Goal: Task Accomplishment & Management: Use online tool/utility

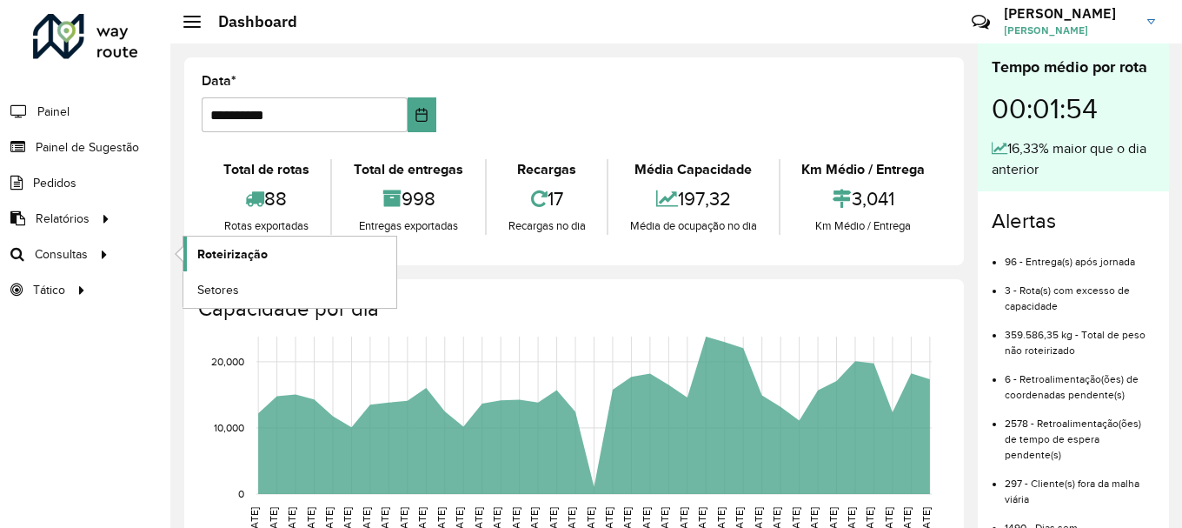
click at [213, 256] on span "Roteirização" at bounding box center [232, 254] width 70 height 18
click at [227, 296] on span "Setores" at bounding box center [218, 290] width 43 height 18
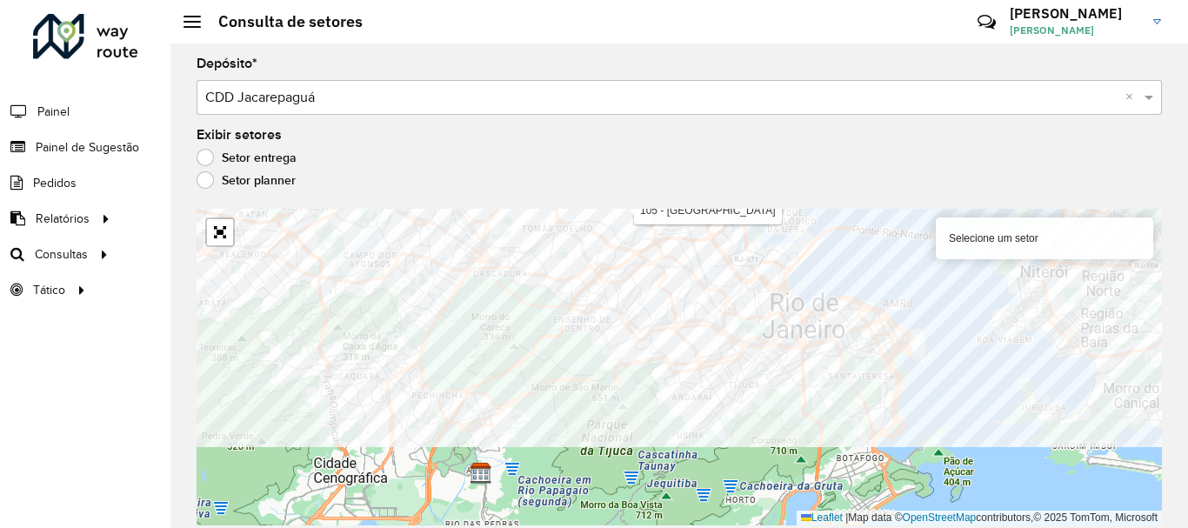
click at [640, 207] on div "Depósito * Selecione um depósito × CDD Jacarepaguá × Exibir setores Setor entre…" at bounding box center [678, 285] width 1017 height 484
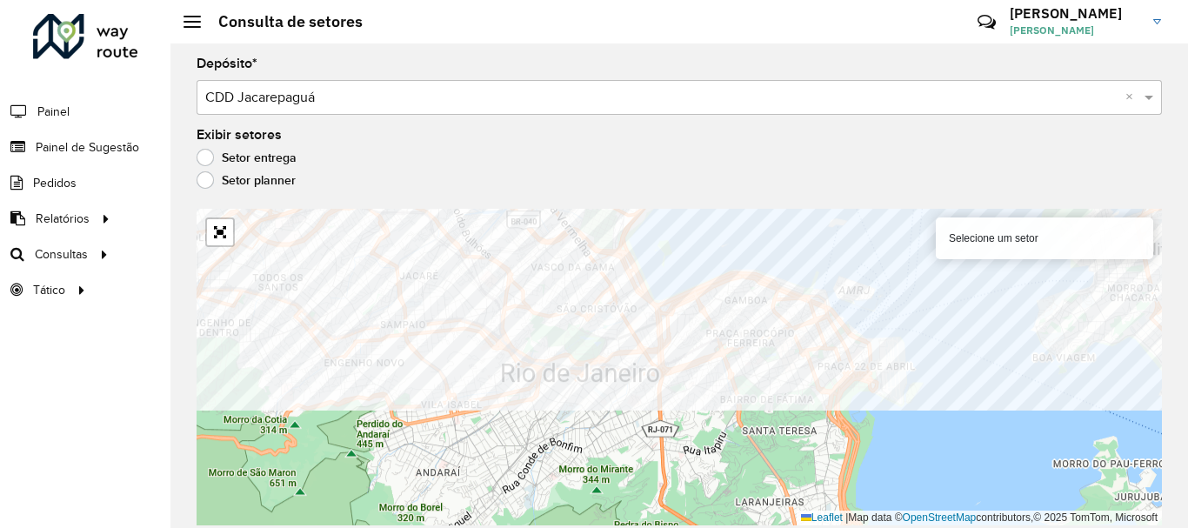
click at [483, 208] on div "Depósito * Selecione um depósito × CDD Jacarepaguá × Exibir setores Setor entre…" at bounding box center [678, 285] width 1017 height 484
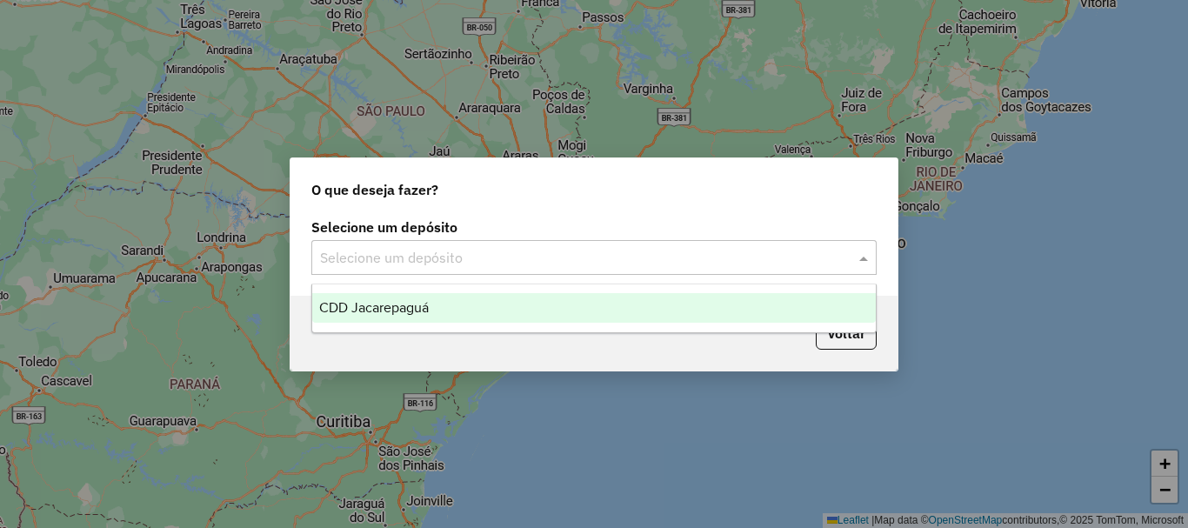
click at [496, 258] on input "text" at bounding box center [576, 258] width 513 height 21
click at [390, 300] on span "CDD Jacarepaguá" at bounding box center [374, 307] width 110 height 15
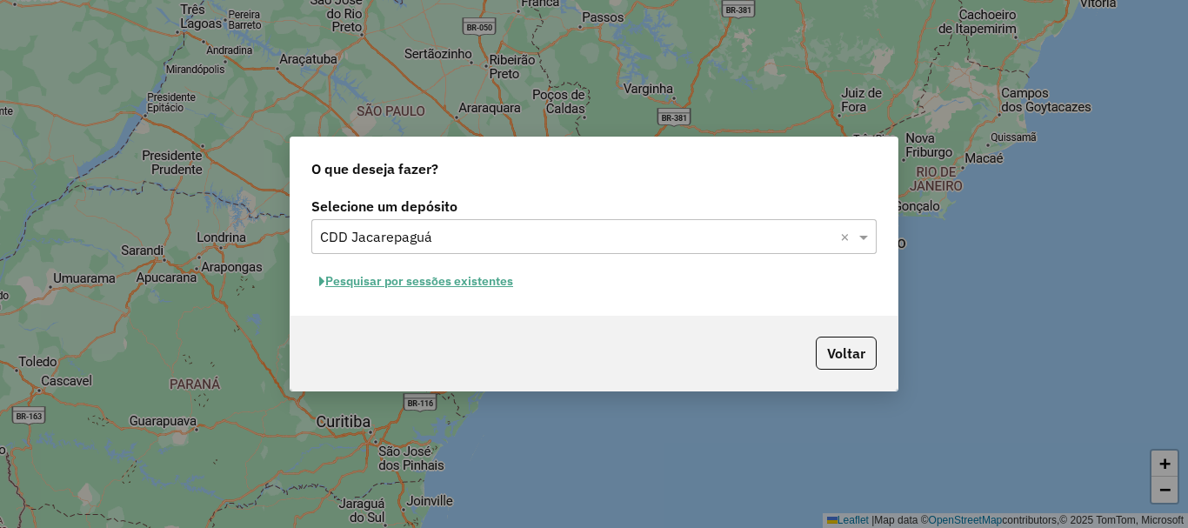
click at [371, 281] on button "Pesquisar por sessões existentes" at bounding box center [416, 281] width 210 height 27
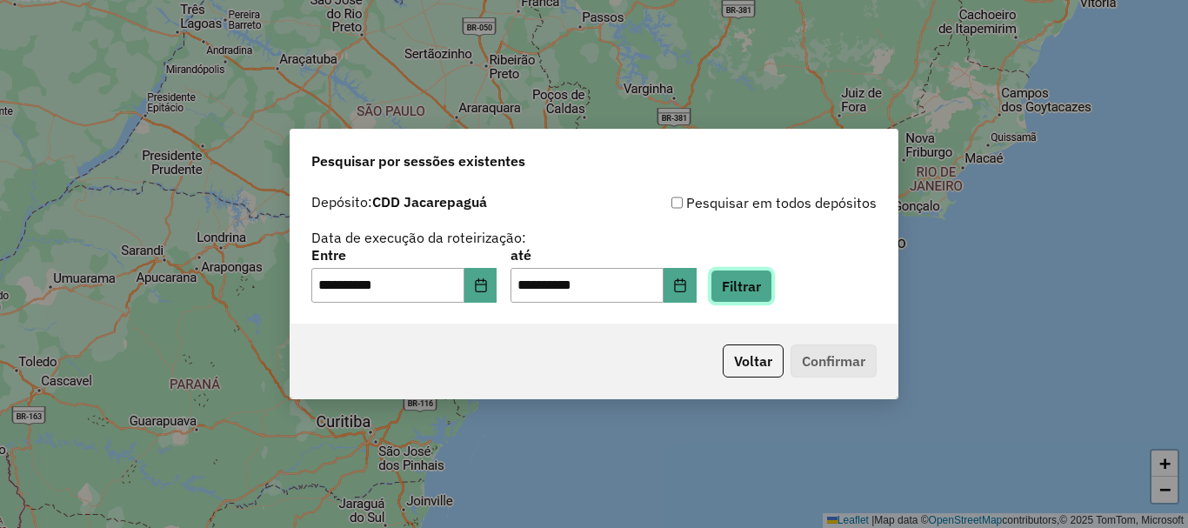
click at [772, 283] on button "Filtrar" at bounding box center [741, 286] width 62 height 33
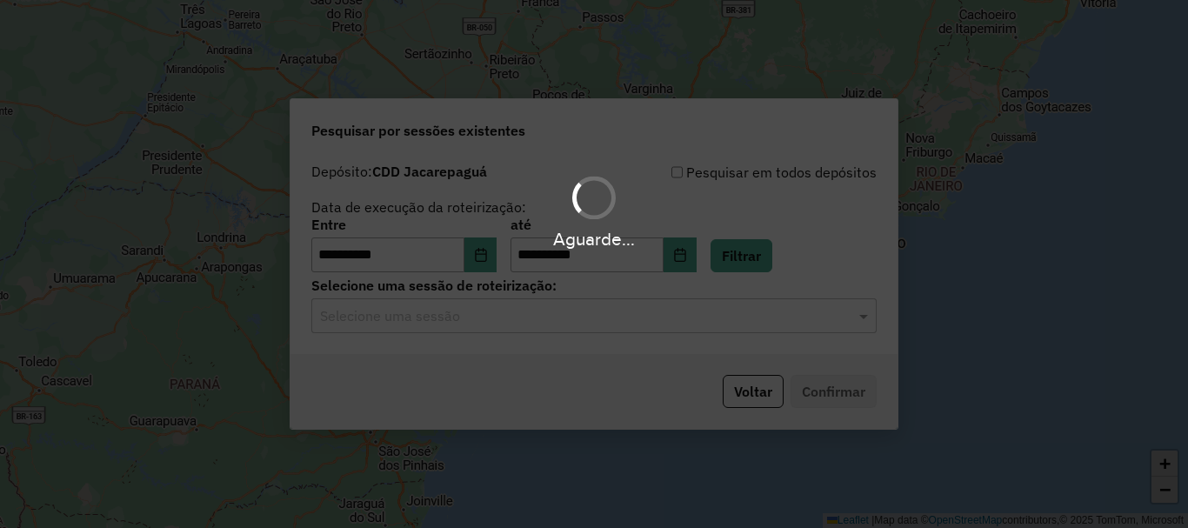
click at [456, 307] on input "text" at bounding box center [576, 316] width 513 height 21
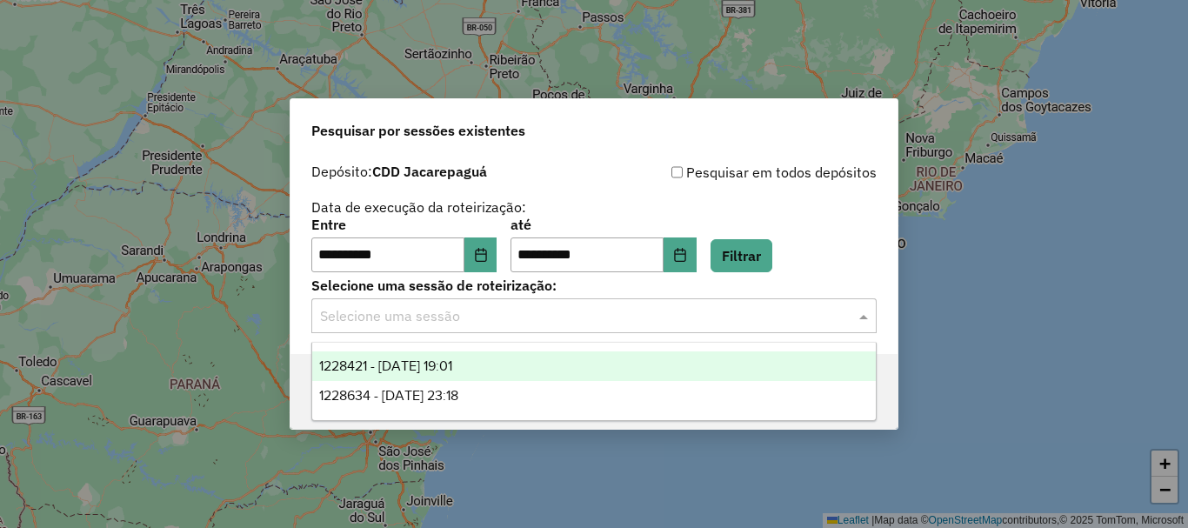
click at [436, 358] on span "1228421 - 12/08/2025 19:01" at bounding box center [385, 365] width 133 height 15
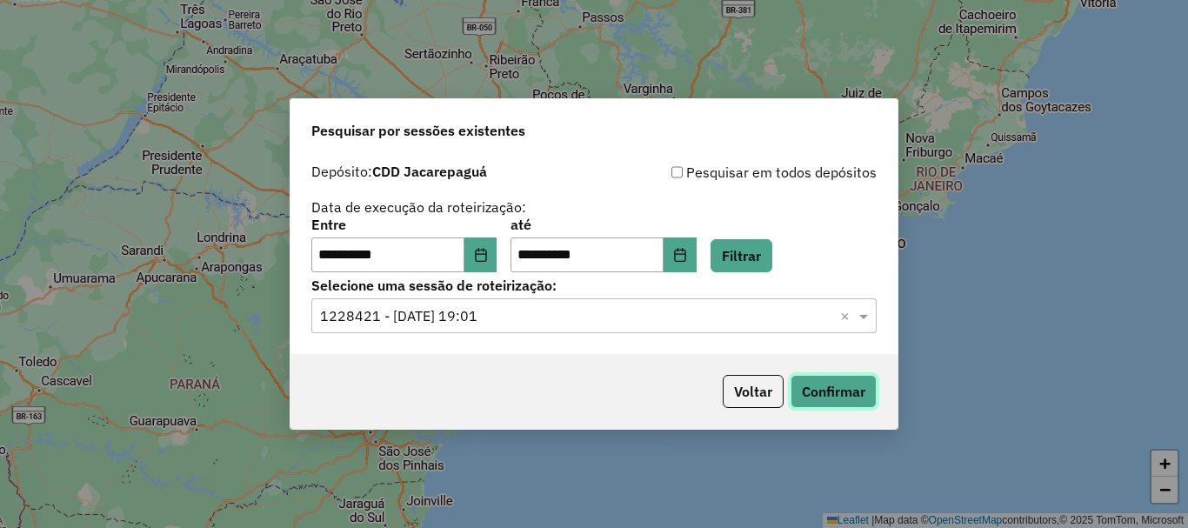
click at [836, 382] on button "Confirmar" at bounding box center [833, 391] width 86 height 33
click at [834, 380] on button "Confirmar" at bounding box center [833, 391] width 86 height 33
click at [488, 257] on icon "Choose Date" at bounding box center [481, 255] width 14 height 14
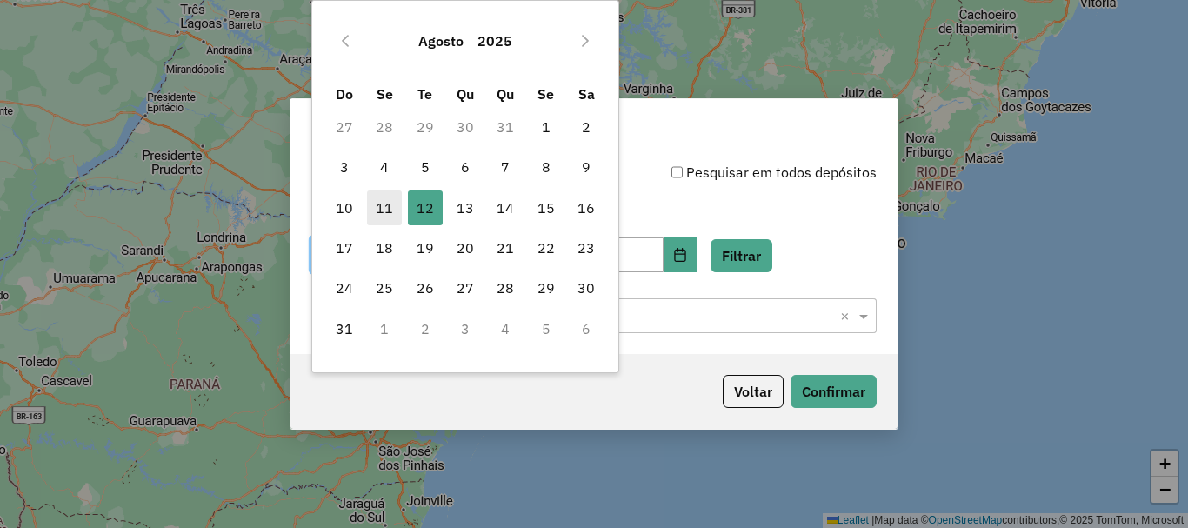
click at [374, 199] on span "11" at bounding box center [384, 207] width 35 height 35
type input "**********"
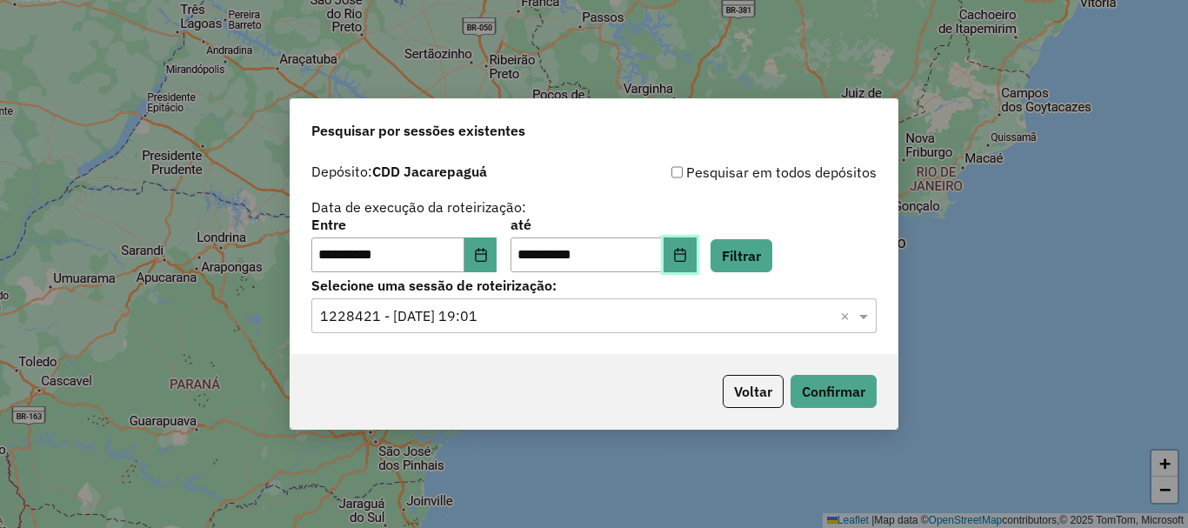
click at [687, 256] on icon "Choose Date" at bounding box center [680, 255] width 14 height 14
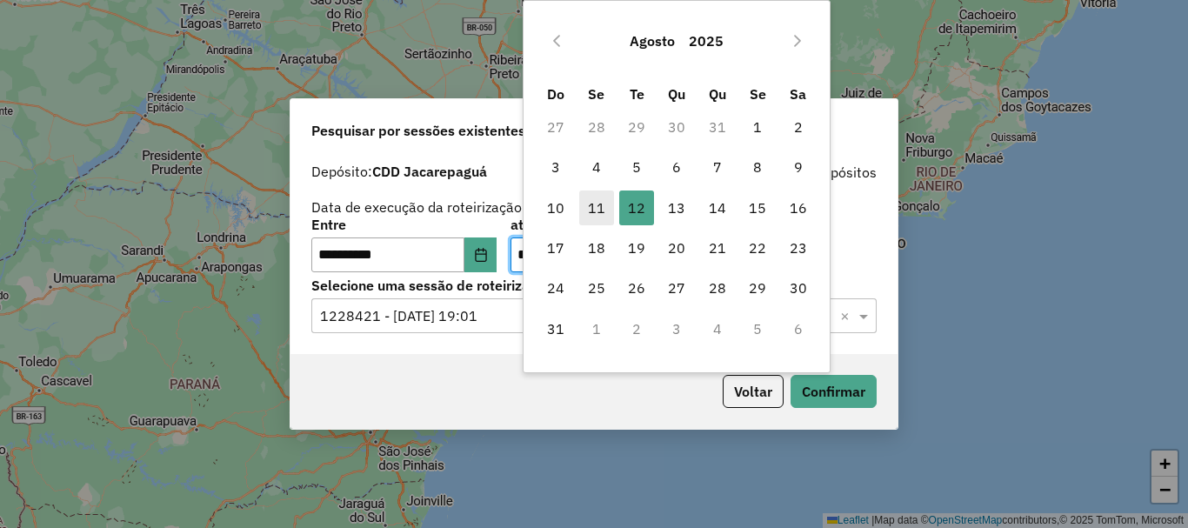
click at [579, 198] on span "11" at bounding box center [596, 207] width 35 height 35
type input "**********"
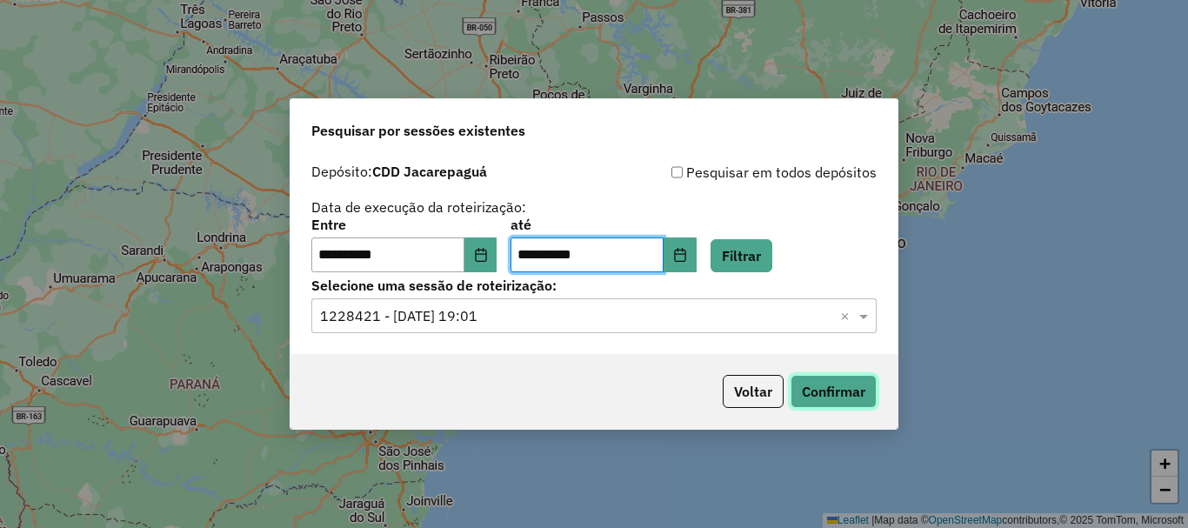
click at [849, 396] on button "Confirmar" at bounding box center [833, 391] width 86 height 33
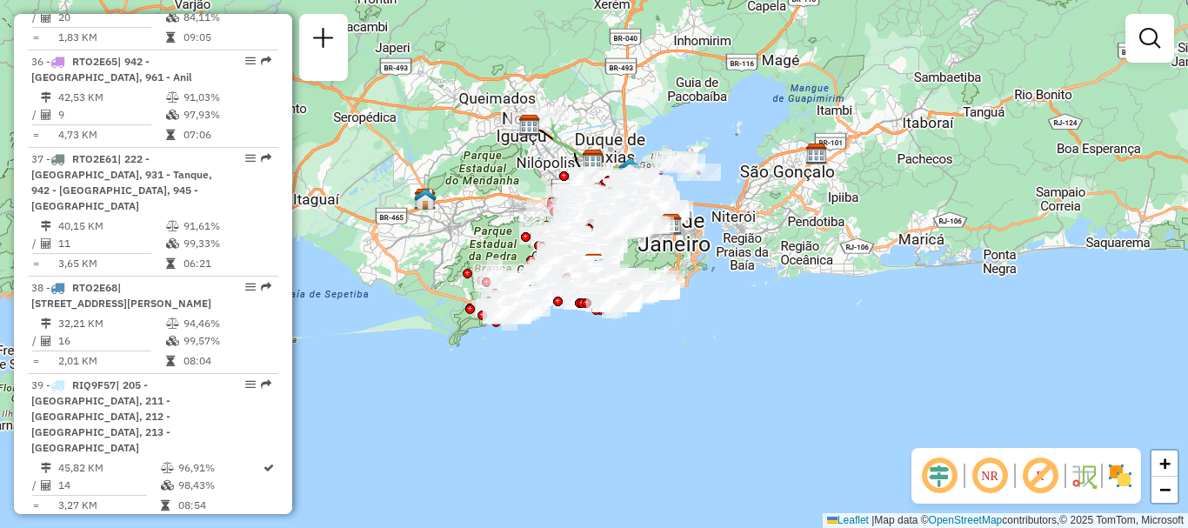
scroll to position [6539, 0]
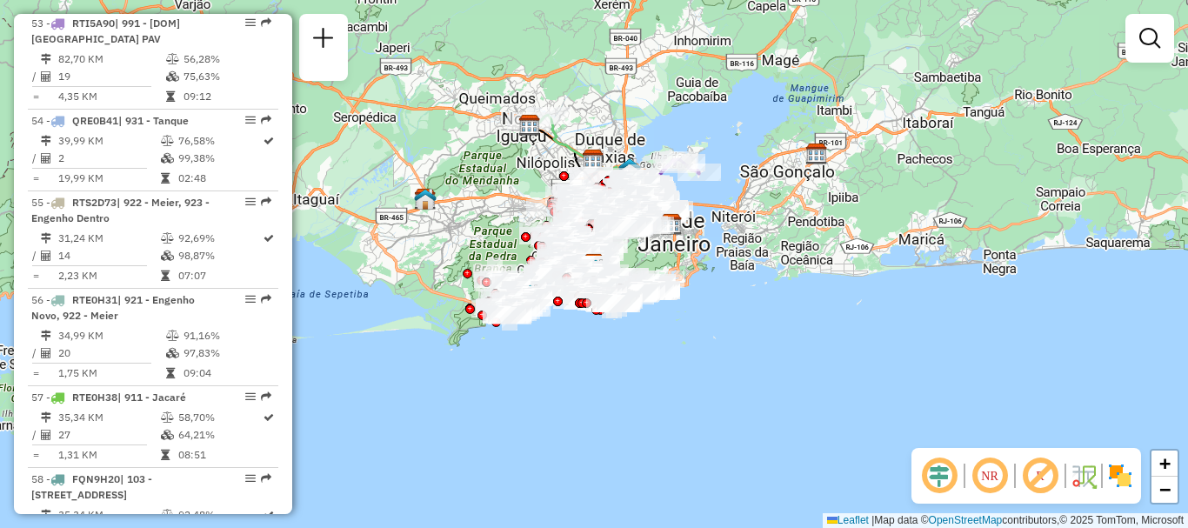
select select "**********"
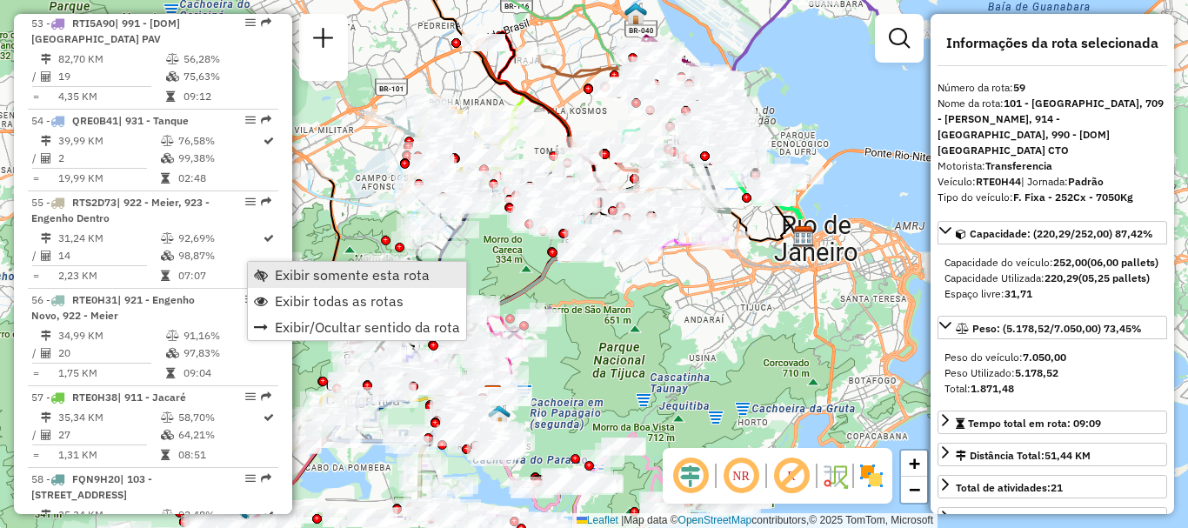
click at [296, 270] on span "Exibir somente esta rota" at bounding box center [352, 275] width 155 height 14
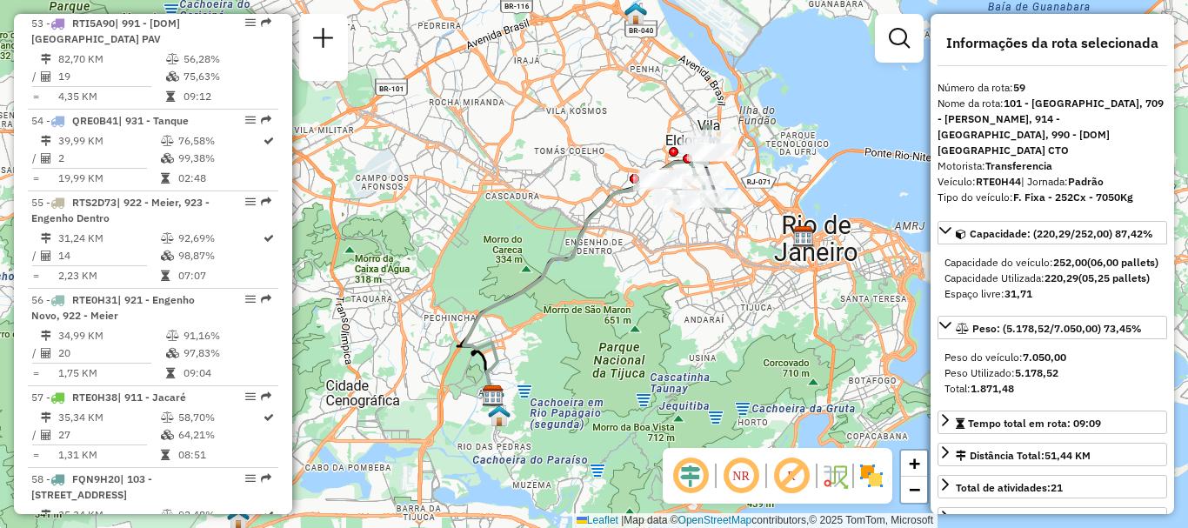
drag, startPoint x: 604, startPoint y: 223, endPoint x: 508, endPoint y: 283, distance: 114.1
click at [514, 285] on div "Janela de atendimento Grade de atendimento Capacidade Transportadoras Veículos …" at bounding box center [594, 264] width 1188 height 528
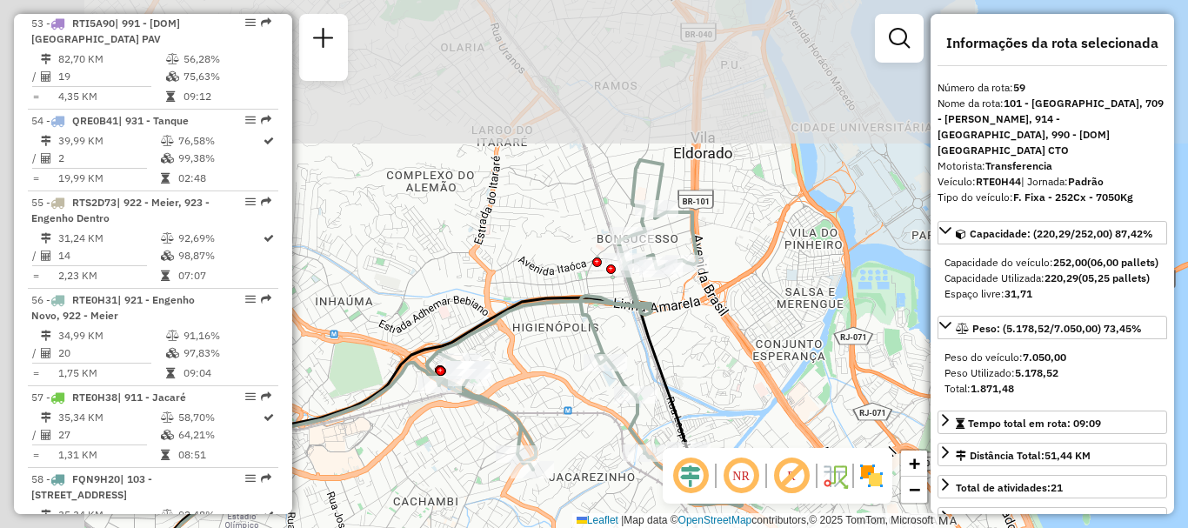
drag, startPoint x: 572, startPoint y: 157, endPoint x: 769, endPoint y: 323, distance: 257.9
click at [769, 323] on div "Janela de atendimento Grade de atendimento Capacidade Transportadoras Veículos …" at bounding box center [594, 264] width 1188 height 528
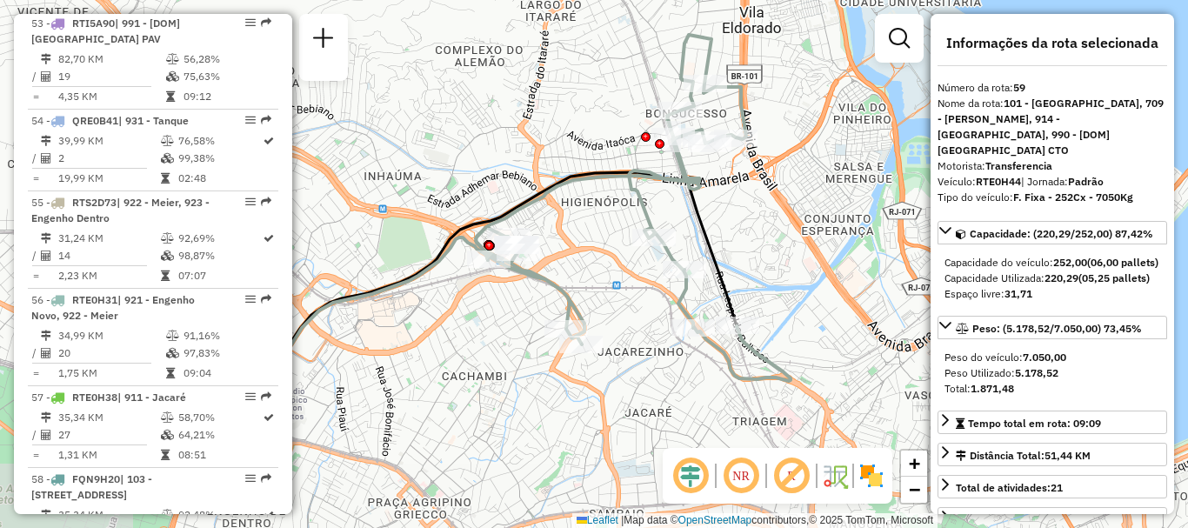
drag, startPoint x: 730, startPoint y: 308, endPoint x: 765, endPoint y: 187, distance: 125.7
click at [765, 187] on div "Janela de atendimento Grade de atendimento Capacidade Transportadoras Veículos …" at bounding box center [594, 264] width 1188 height 528
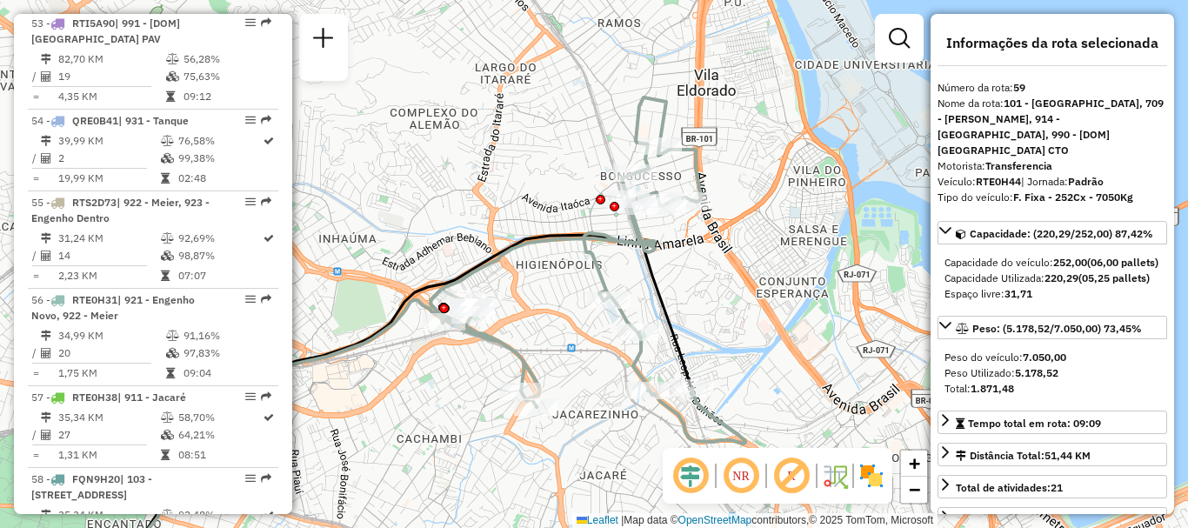
drag, startPoint x: 825, startPoint y: 176, endPoint x: 777, endPoint y: 251, distance: 89.5
click at [777, 251] on div "Janela de atendimento Grade de atendimento Capacidade Transportadoras Veículos …" at bounding box center [594, 264] width 1188 height 528
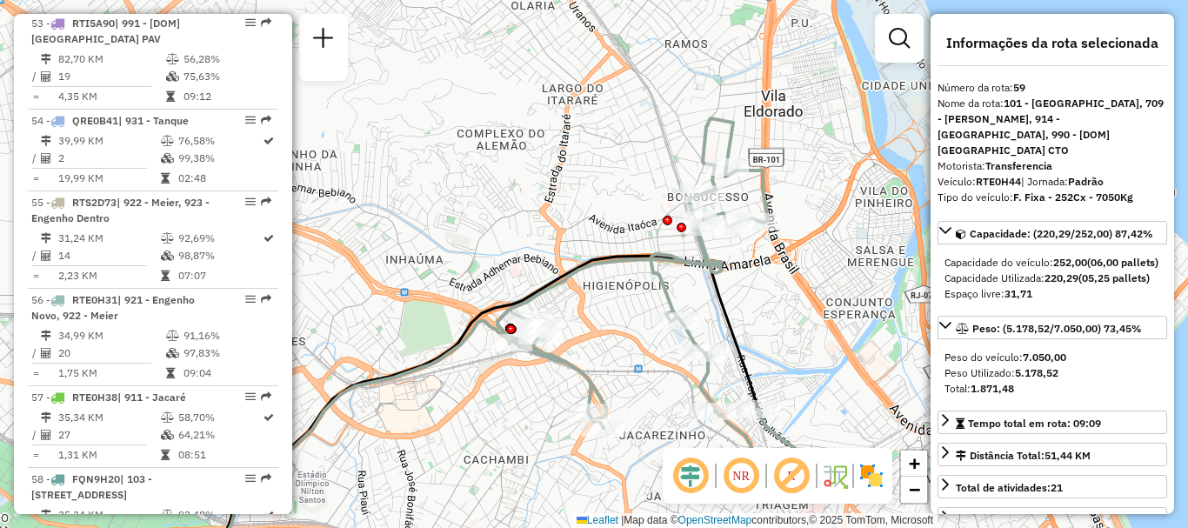
drag, startPoint x: 785, startPoint y: 252, endPoint x: 845, endPoint y: 261, distance: 60.6
click at [845, 268] on div "Janela de atendimento Grade de atendimento Capacidade Transportadoras Veículos …" at bounding box center [594, 264] width 1188 height 528
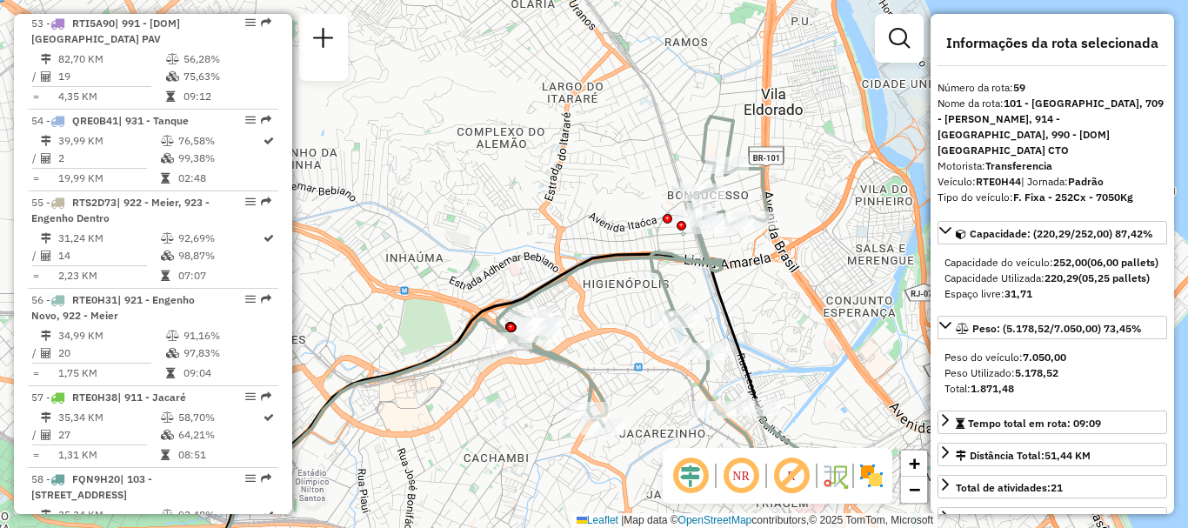
drag, startPoint x: 845, startPoint y: 258, endPoint x: 846, endPoint y: 250, distance: 8.7
click at [845, 254] on div "Janela de atendimento Grade de atendimento Capacidade Transportadoras Veículos …" at bounding box center [594, 264] width 1188 height 528
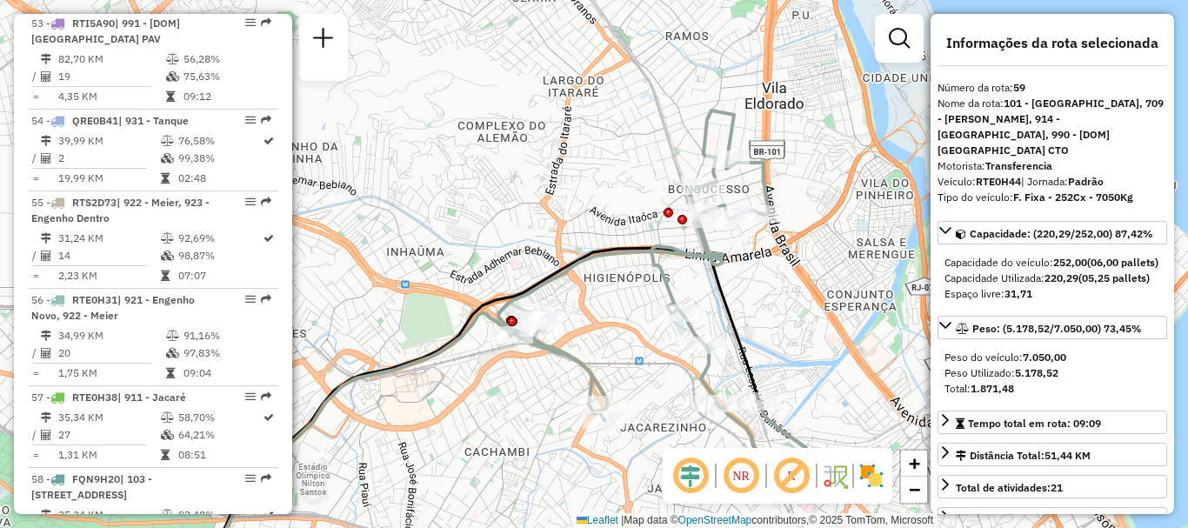
click at [846, 250] on div "Janela de atendimento Grade de atendimento Capacidade Transportadoras Veículos …" at bounding box center [594, 264] width 1188 height 528
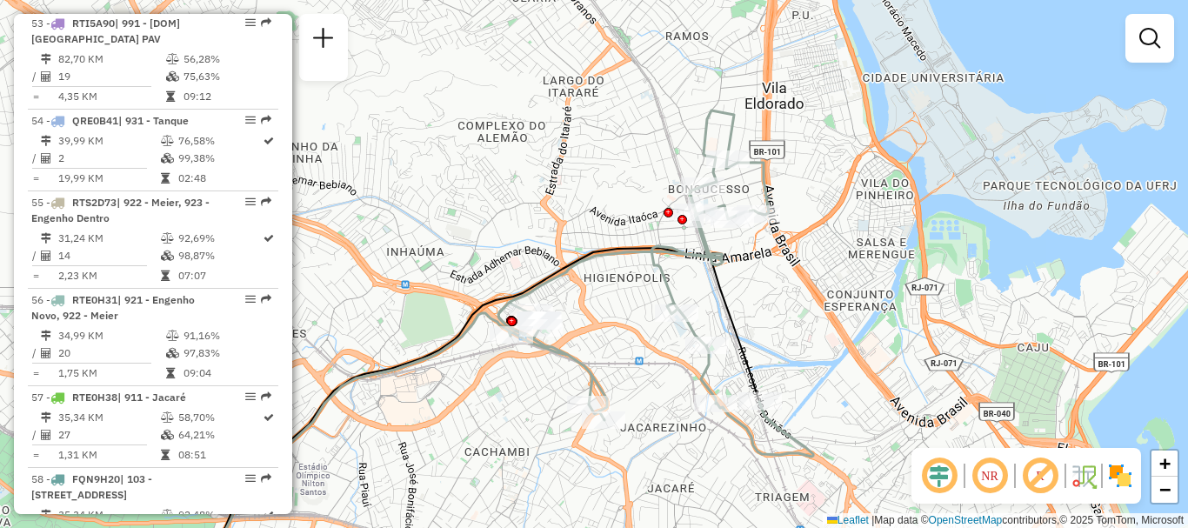
click at [786, 194] on div "Rota 59 - Placa RTE0H44 55042946 - MERCEARIA E BAR SANT Janela de atendimento G…" at bounding box center [594, 264] width 1188 height 528
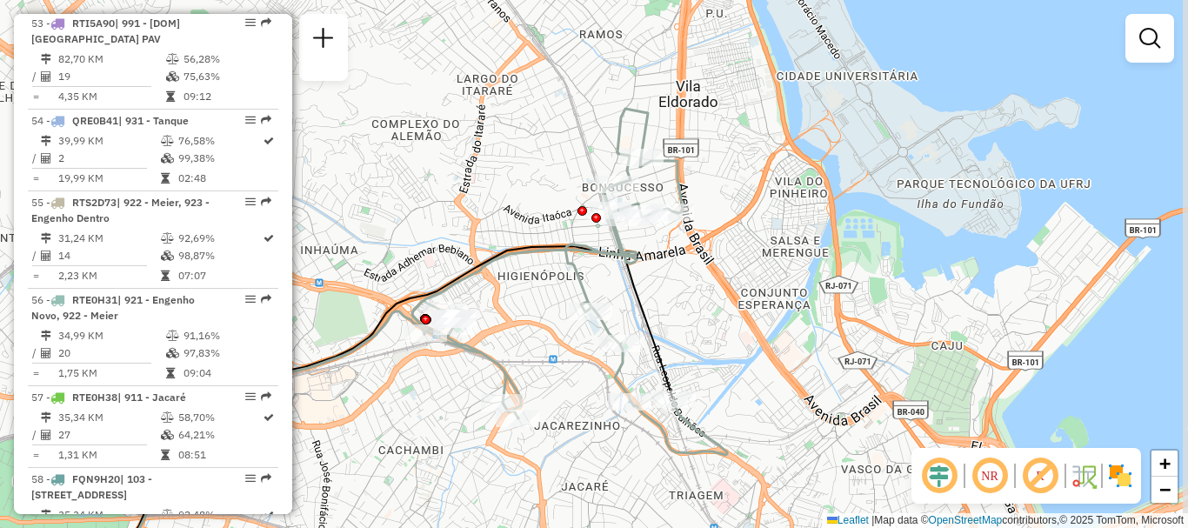
drag, startPoint x: 702, startPoint y: 165, endPoint x: 616, endPoint y: 163, distance: 87.0
click at [616, 163] on icon at bounding box center [569, 282] width 315 height 346
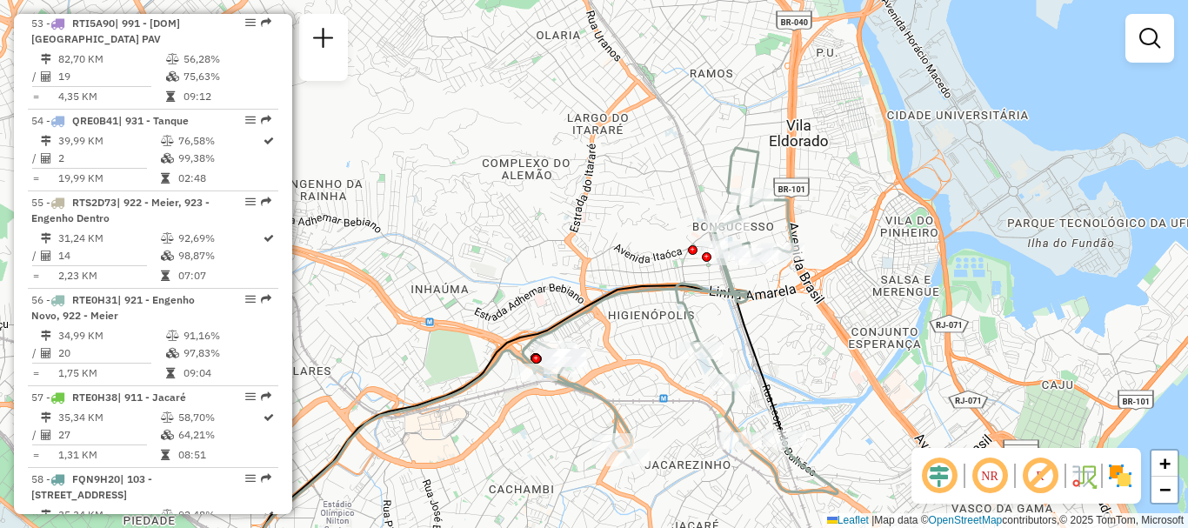
drag, startPoint x: 679, startPoint y: 175, endPoint x: 780, endPoint y: 201, distance: 104.2
click at [780, 211] on icon at bounding box center [679, 321] width 315 height 346
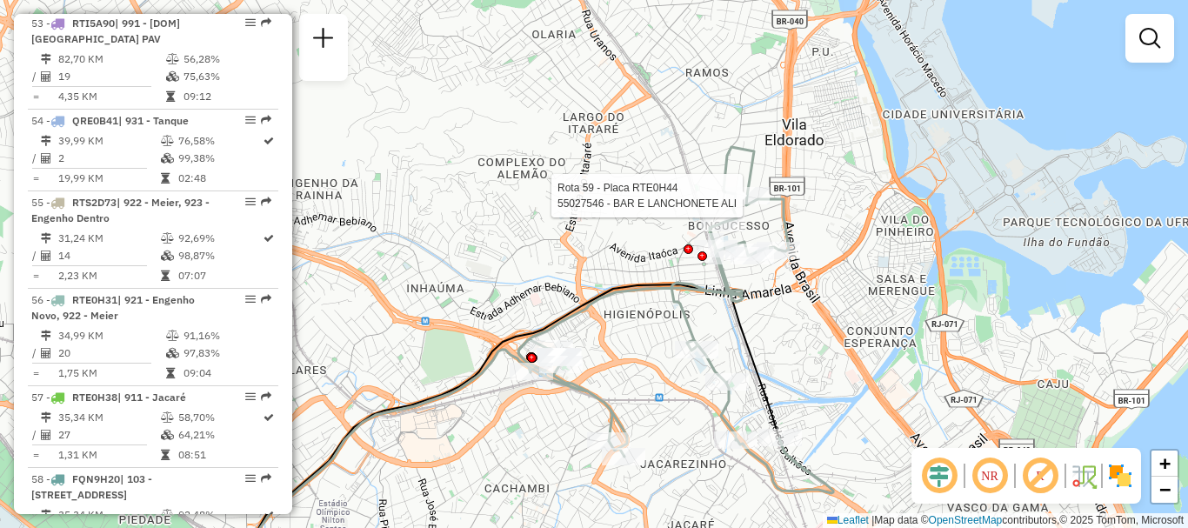
select select "**********"
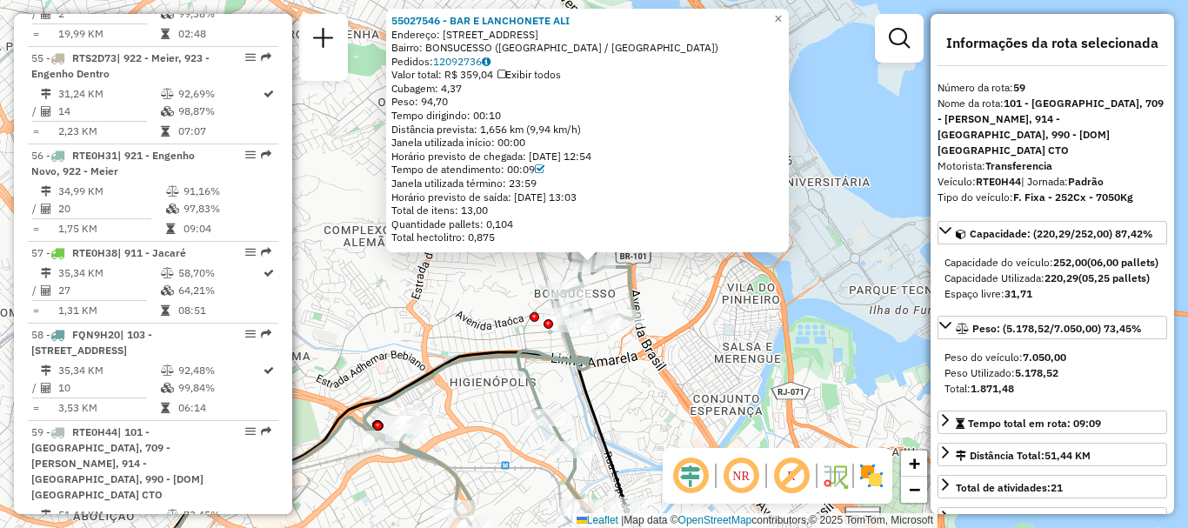
scroll to position [6777, 0]
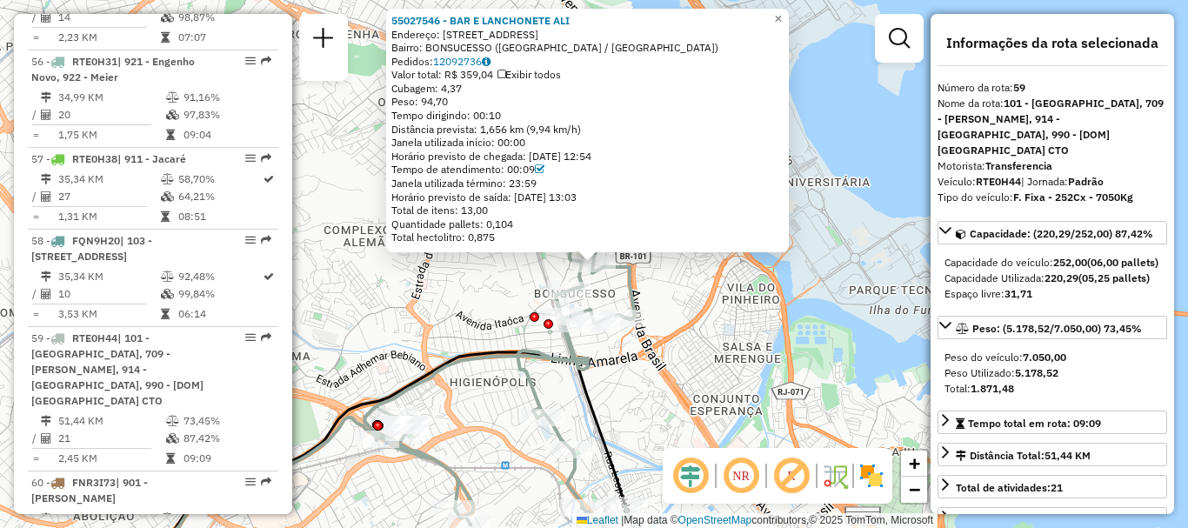
click at [849, 223] on div "55027546 - BAR E LANCHONETE ALI Endereço: R de Bonsucesso 84 Bairro: BONSUCESSO…" at bounding box center [594, 264] width 1188 height 528
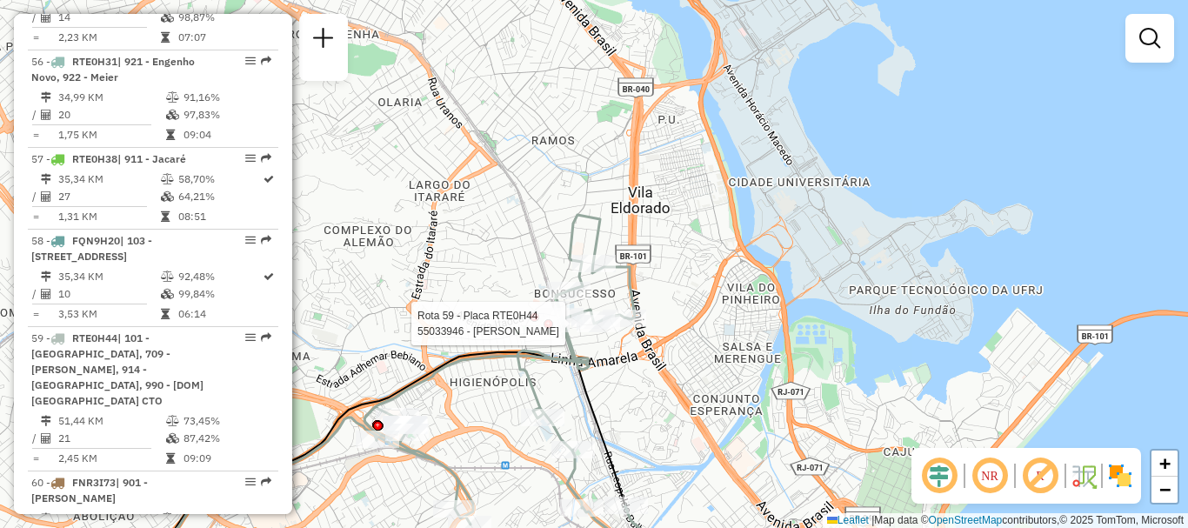
select select "**********"
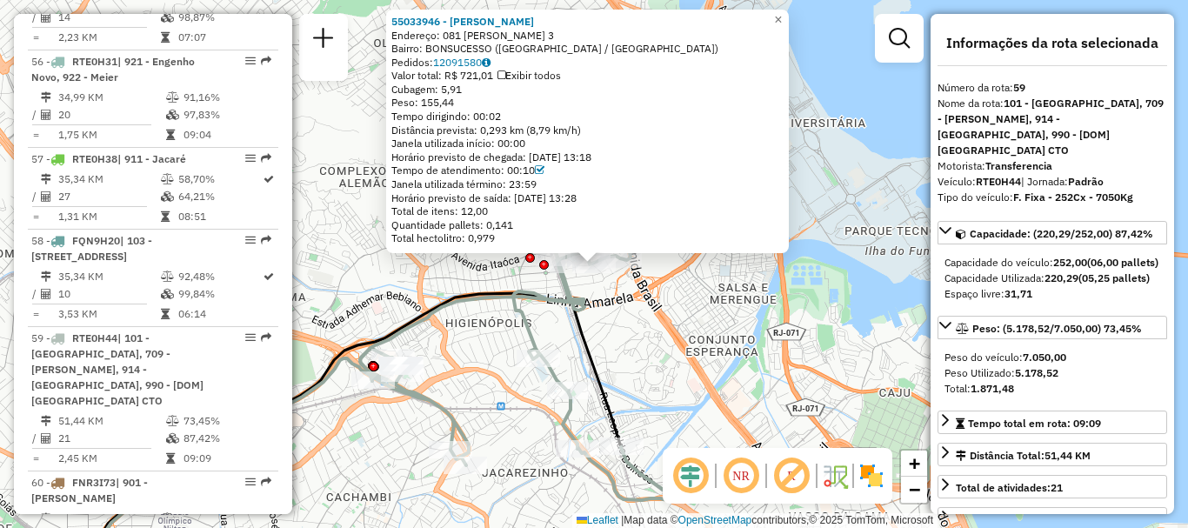
click at [490, 333] on div "55033946 - JOSE SOUSA DA SILVA Endereço: 081 AGUIAR MOREIRA 3 Bairro: BONSUCESS…" at bounding box center [594, 264] width 1188 height 528
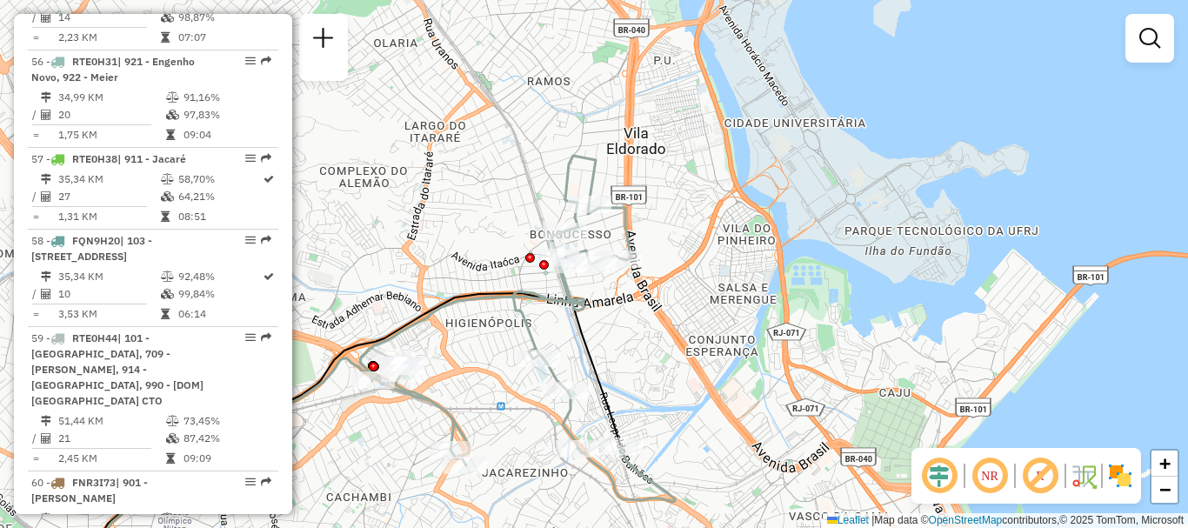
click at [440, 130] on div "Janela de atendimento Grade de atendimento Capacidade Transportadoras Veículos …" at bounding box center [594, 264] width 1188 height 528
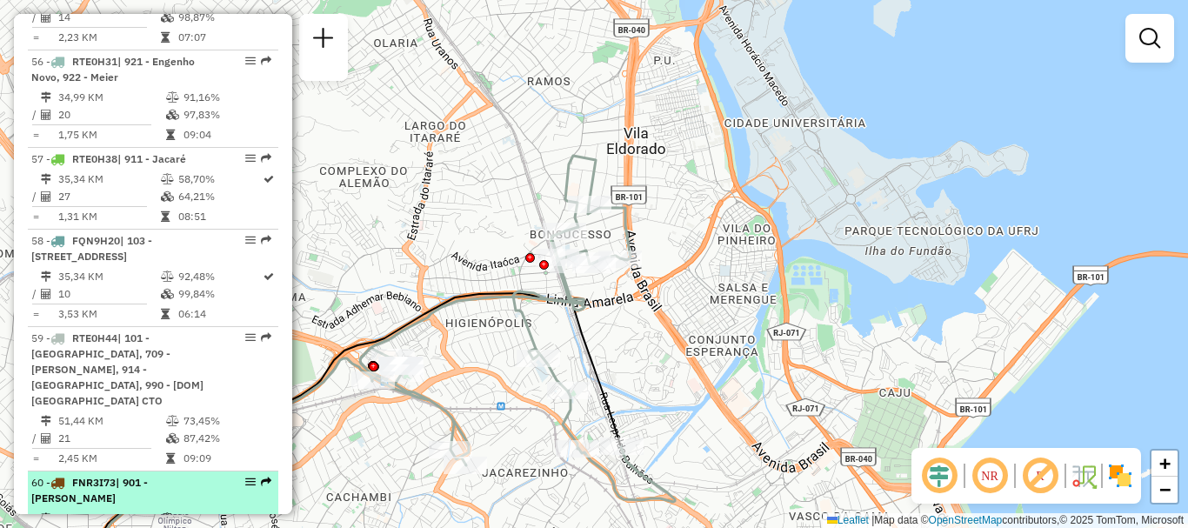
click at [120, 471] on li "60 - FNR3I73 | 901 - Ramos 48,27 KM 62,70% / 21 69,15% = 2,30 KM 09:14" at bounding box center [153, 519] width 250 height 97
select select "**********"
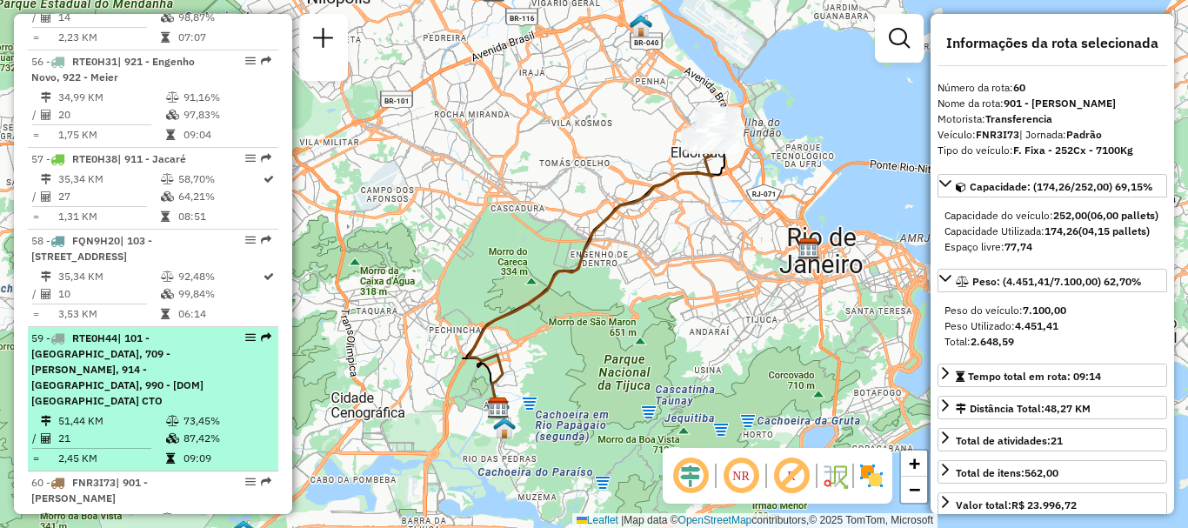
click at [139, 331] on span "| 101 - [GEOGRAPHIC_DATA], 709 - [PERSON_NAME], 914 - [GEOGRAPHIC_DATA], 990 - …" at bounding box center [117, 369] width 172 height 76
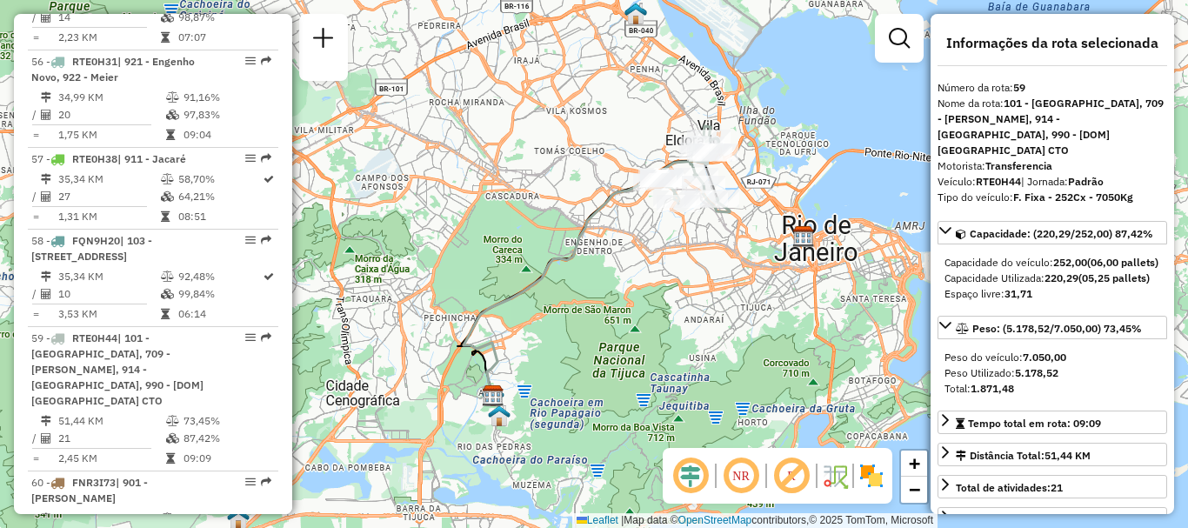
drag, startPoint x: 494, startPoint y: 172, endPoint x: 445, endPoint y: 296, distance: 132.7
click at [445, 296] on div "Janela de atendimento Grade de atendimento Capacidade Transportadoras Veículos …" at bounding box center [594, 264] width 1188 height 528
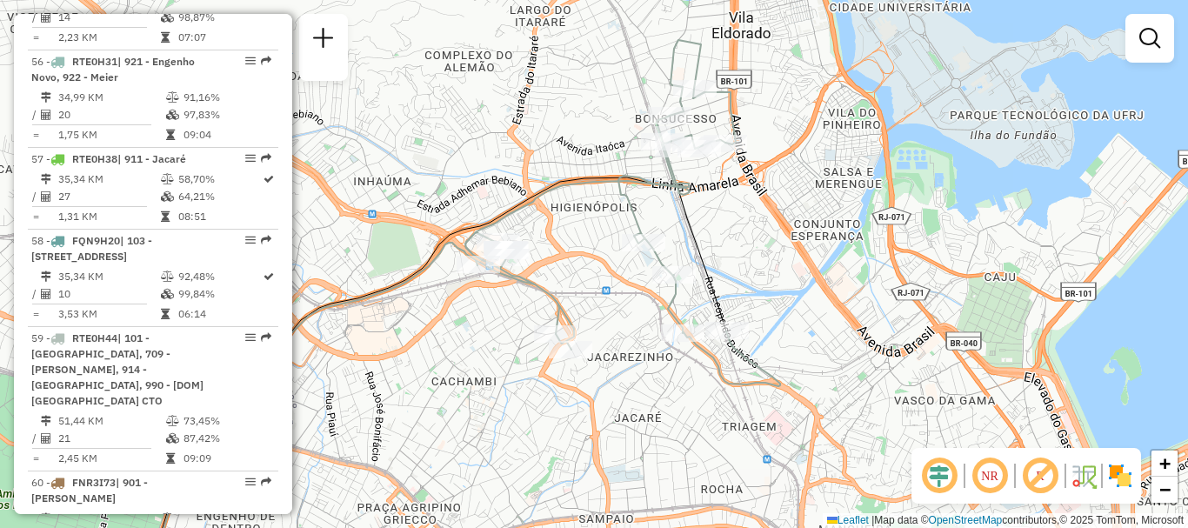
select select "**********"
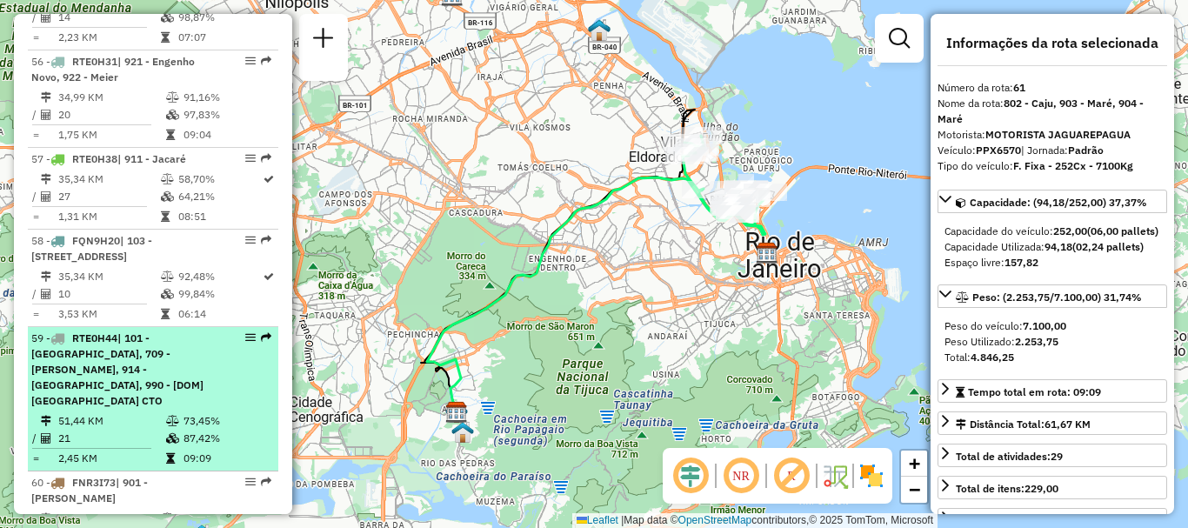
click at [90, 331] on span "| 101 - [GEOGRAPHIC_DATA], 709 - [PERSON_NAME], 914 - [GEOGRAPHIC_DATA], 990 - …" at bounding box center [117, 369] width 172 height 76
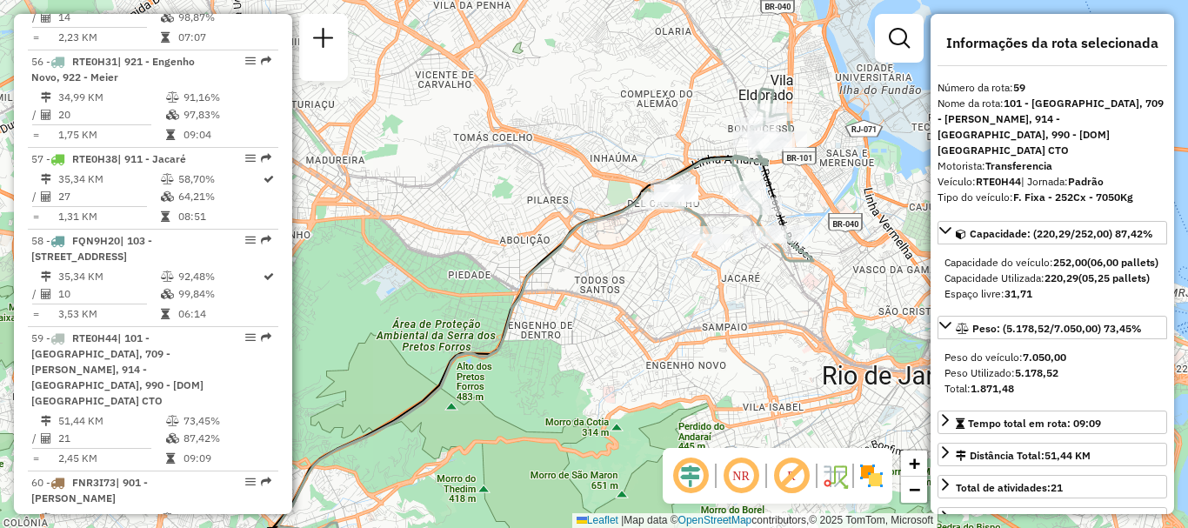
drag, startPoint x: 686, startPoint y: 270, endPoint x: 642, endPoint y: 290, distance: 48.6
click at [642, 290] on div "Janela de atendimento Grade de atendimento Capacidade Transportadoras Veículos …" at bounding box center [594, 264] width 1188 height 528
click at [868, 475] on img at bounding box center [871, 476] width 28 height 28
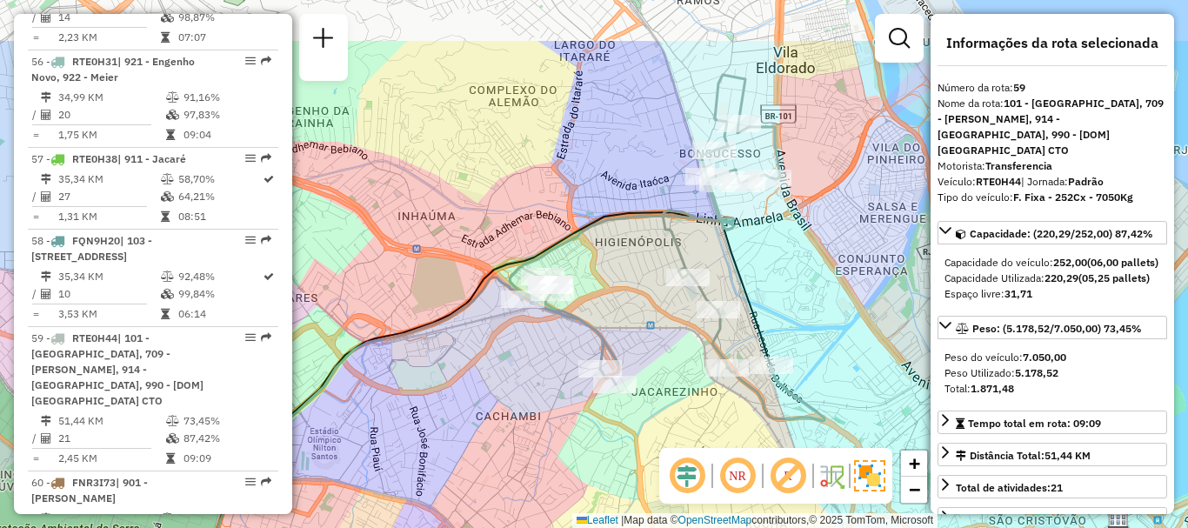
drag, startPoint x: 796, startPoint y: 196, endPoint x: 795, endPoint y: 289, distance: 93.9
click at [795, 289] on div "Janela de atendimento Grade de atendimento Capacidade Transportadoras Veículos …" at bounding box center [594, 264] width 1188 height 528
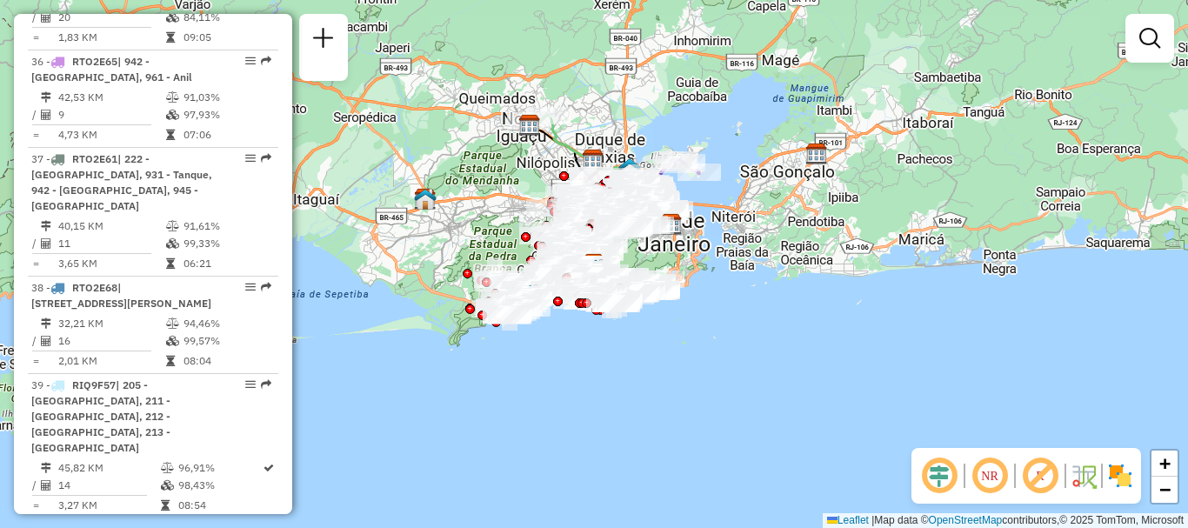
scroll to position [6539, 0]
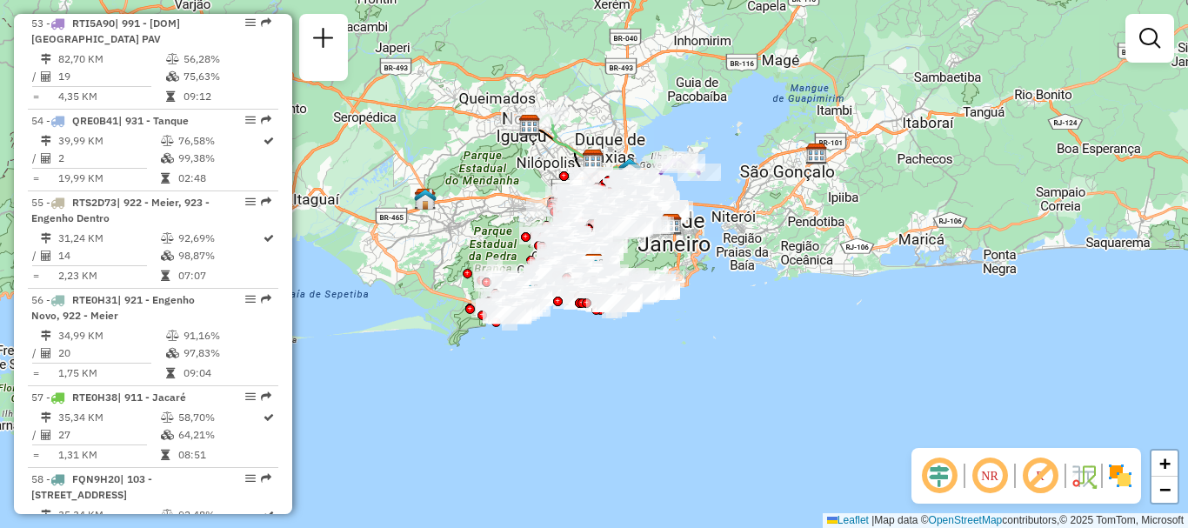
select select "**********"
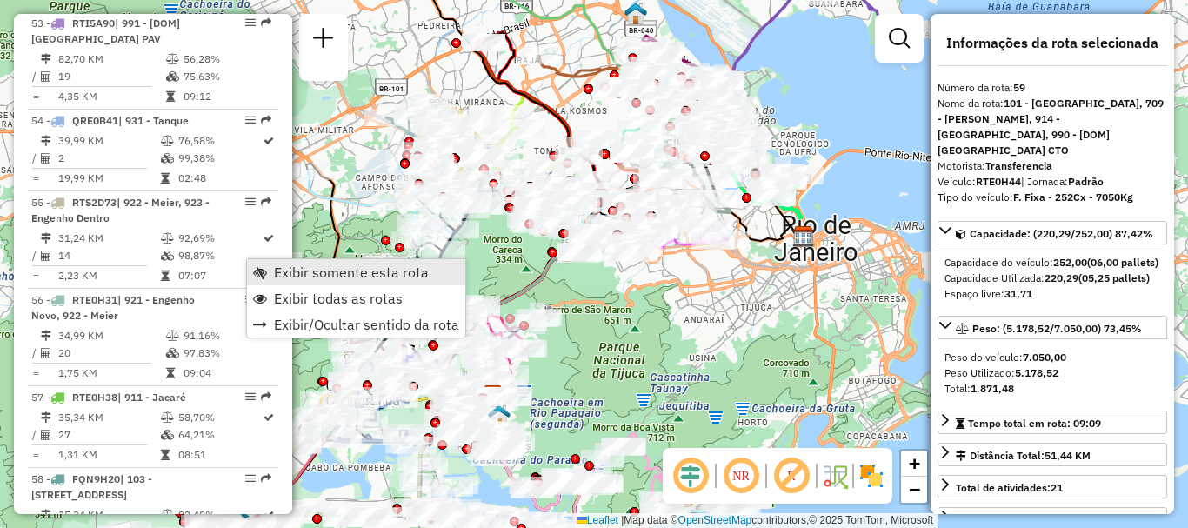
click at [307, 272] on span "Exibir somente esta rota" at bounding box center [351, 272] width 155 height 14
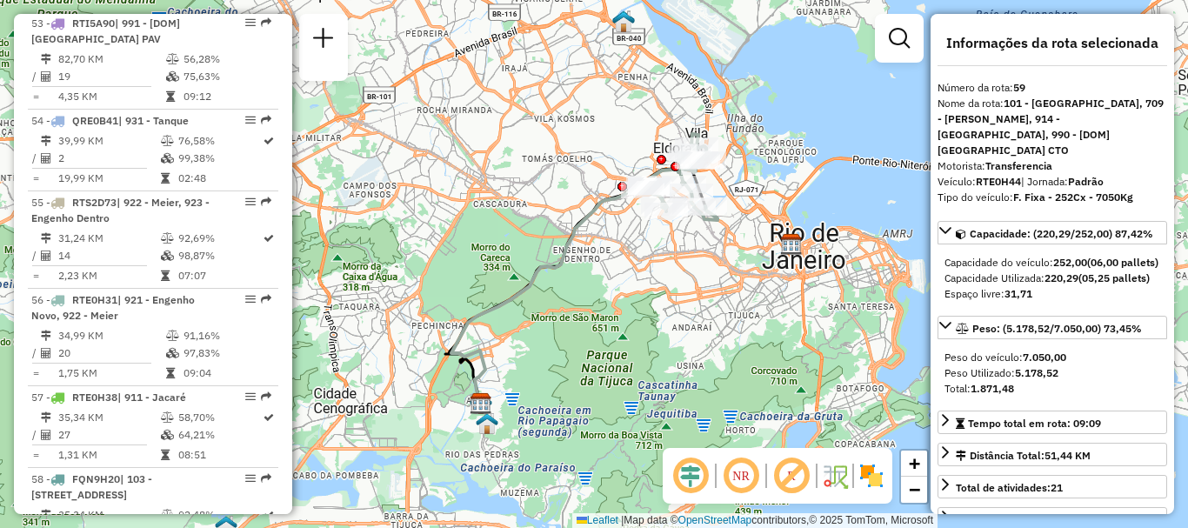
drag, startPoint x: 577, startPoint y: 221, endPoint x: 476, endPoint y: 266, distance: 111.3
click at [473, 274] on icon at bounding box center [546, 297] width 191 height 226
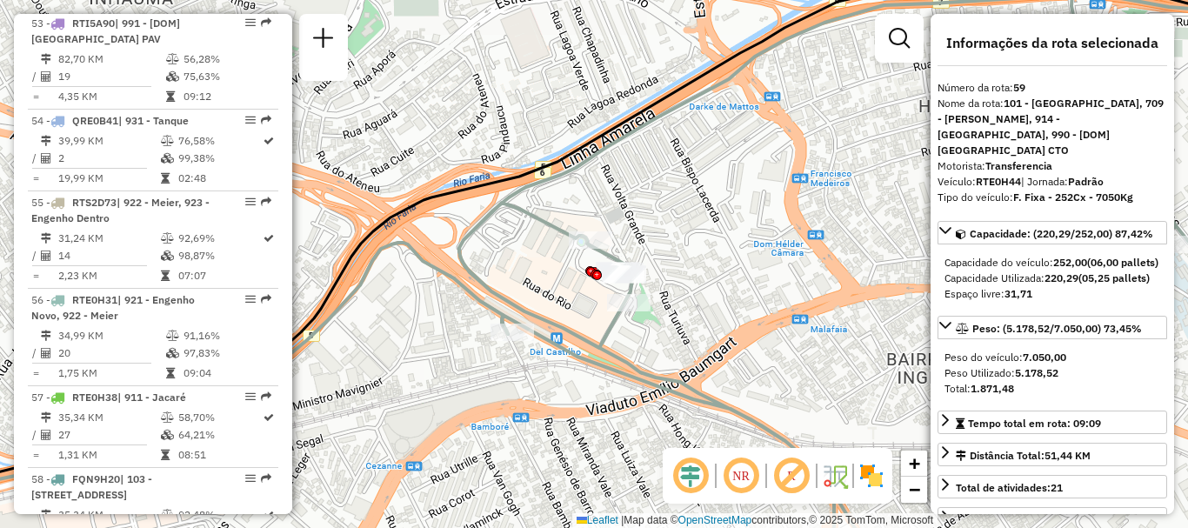
drag, startPoint x: 605, startPoint y: 235, endPoint x: 702, endPoint y: 249, distance: 98.4
click at [702, 249] on div "Janela de atendimento Grade de atendimento Capacidade Transportadoras Veículos …" at bounding box center [594, 264] width 1188 height 528
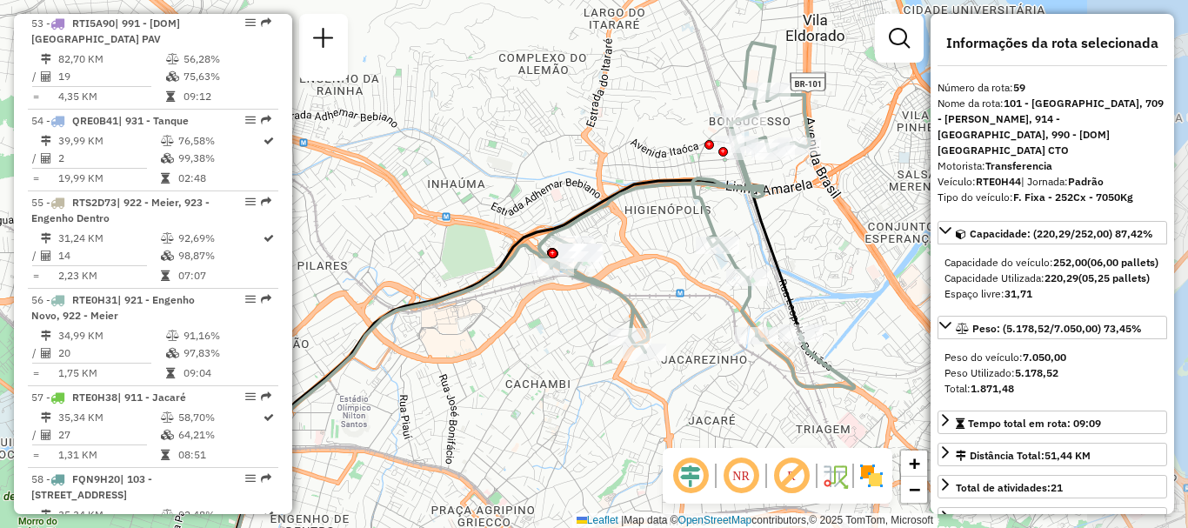
drag, startPoint x: 705, startPoint y: 320, endPoint x: 576, endPoint y: 318, distance: 129.5
click at [576, 318] on div "Janela de atendimento Grade de atendimento Capacidade Transportadoras Veículos …" at bounding box center [594, 264] width 1188 height 528
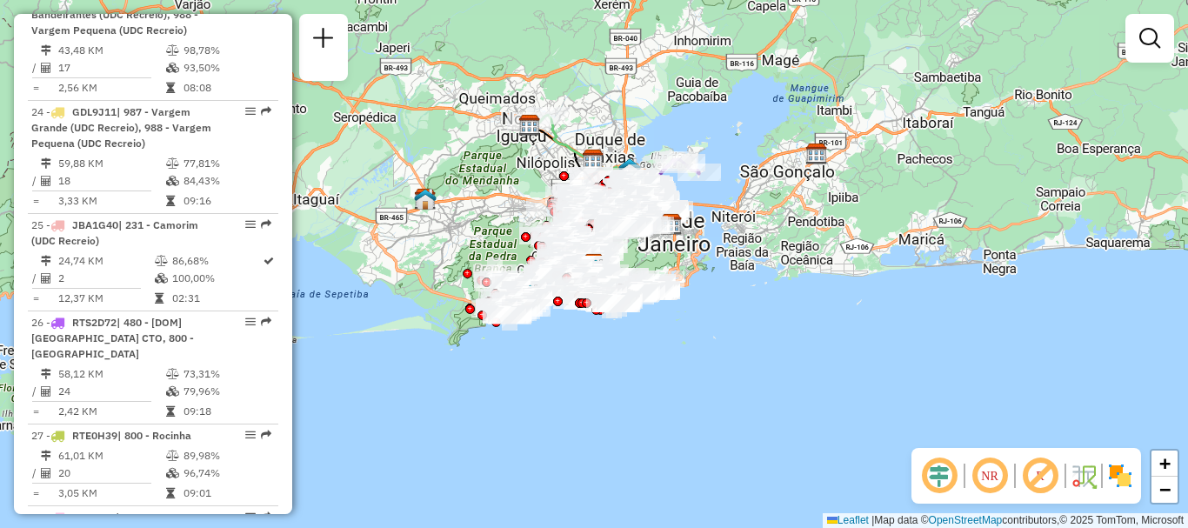
scroll to position [6246, 0]
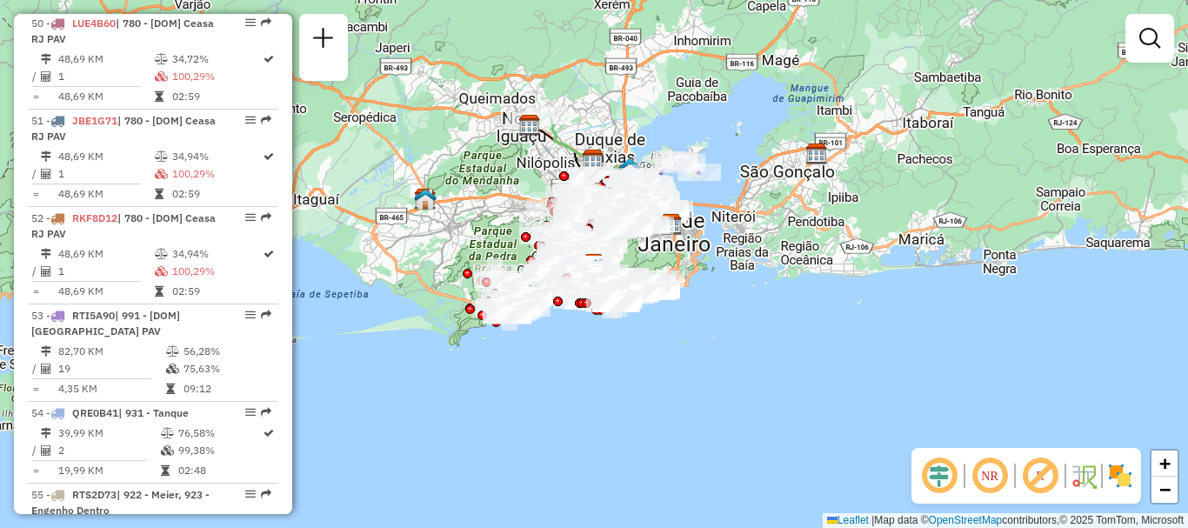
select select "**********"
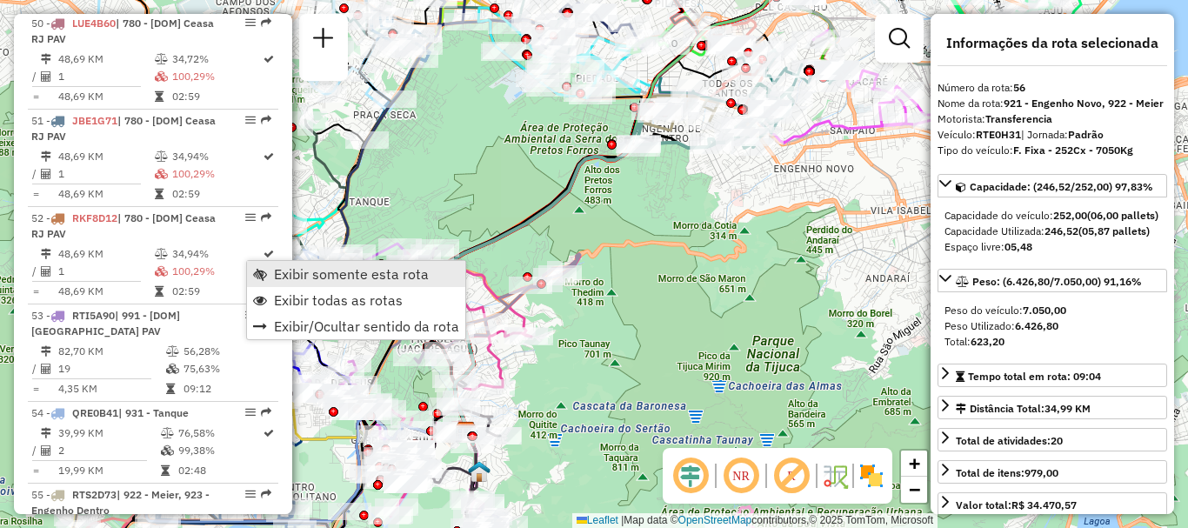
click at [350, 272] on span "Exibir somente esta rota" at bounding box center [351, 274] width 155 height 14
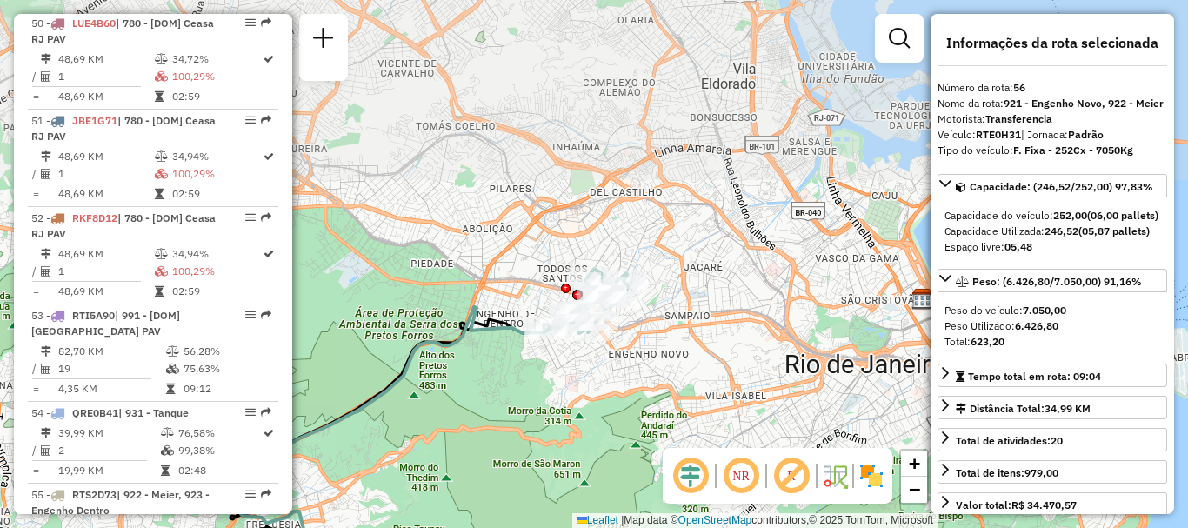
drag, startPoint x: 571, startPoint y: 205, endPoint x: 471, endPoint y: 336, distance: 165.0
click at [408, 389] on div "Janela de atendimento Grade de atendimento Capacidade Transportadoras Veículos …" at bounding box center [594, 264] width 1188 height 528
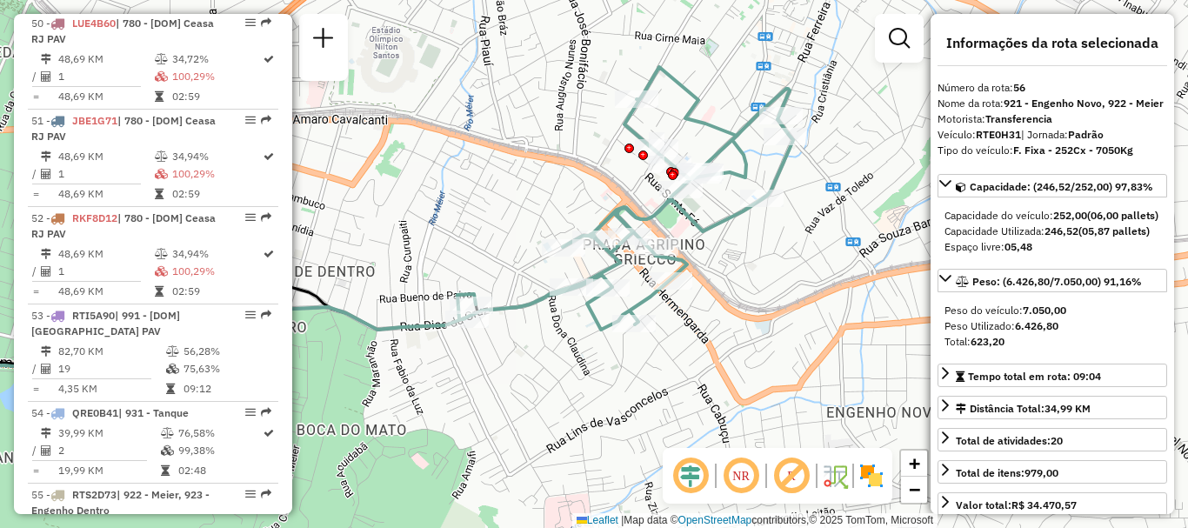
click at [876, 487] on img at bounding box center [871, 476] width 28 height 28
